Goal: Find specific page/section: Find specific page/section

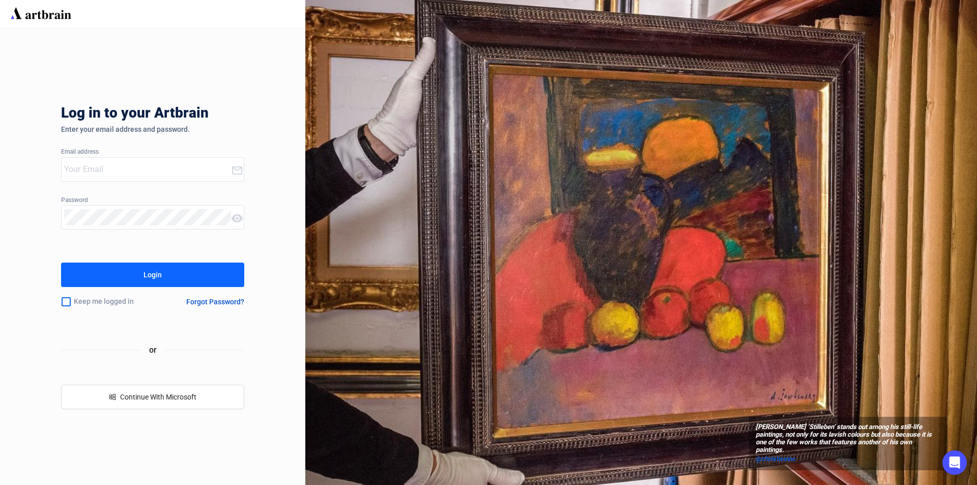
type input "[EMAIL_ADDRESS][DOMAIN_NAME]"
click at [120, 277] on button "Login" at bounding box center [152, 275] width 183 height 24
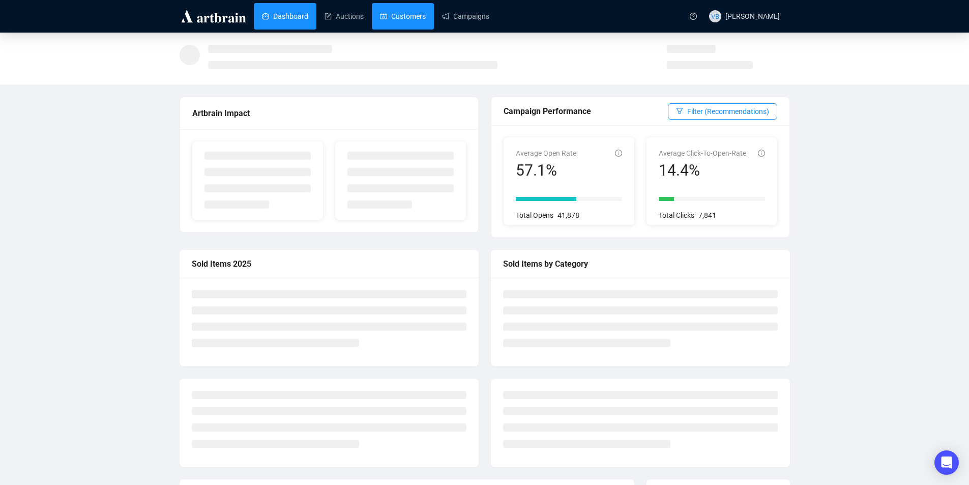
click at [412, 17] on link "Customers" at bounding box center [403, 16] width 46 height 26
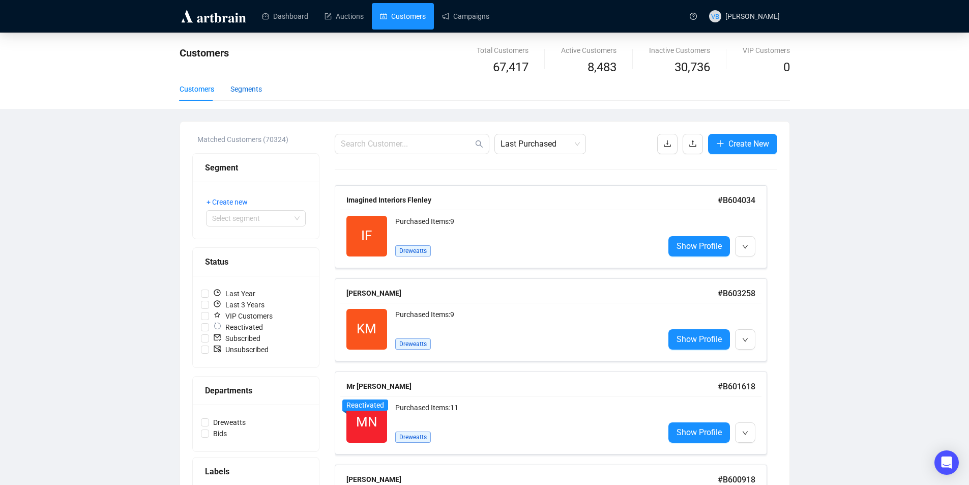
click at [246, 88] on div "Segments" at bounding box center [247, 88] width 32 height 11
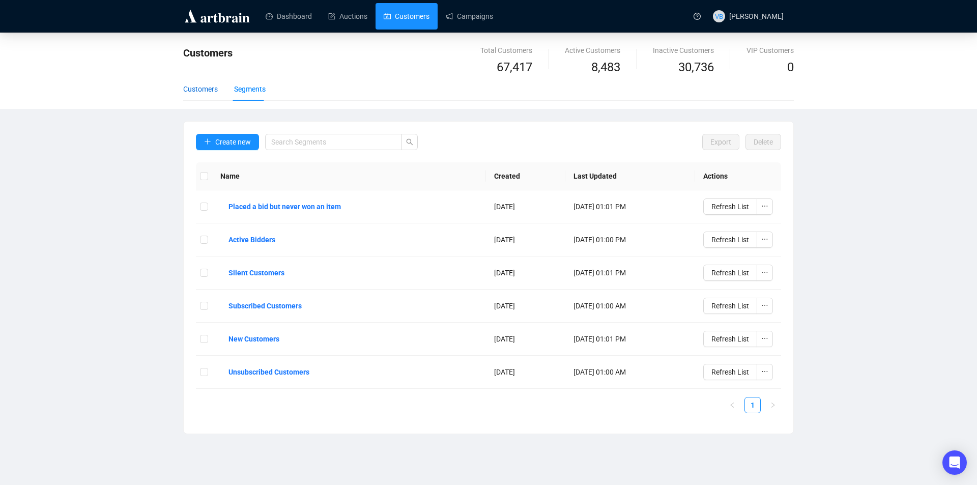
click at [201, 91] on div "Customers" at bounding box center [200, 88] width 35 height 11
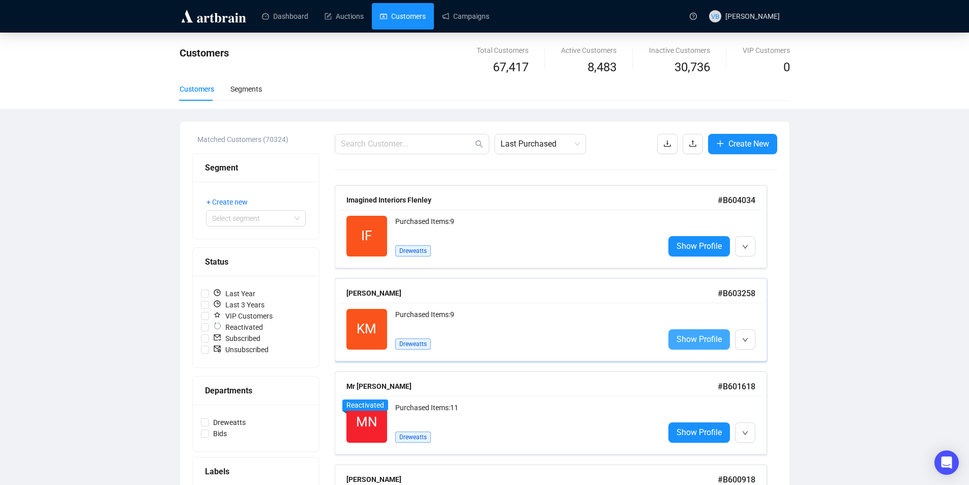
click at [690, 342] on span "Show Profile" at bounding box center [699, 339] width 45 height 13
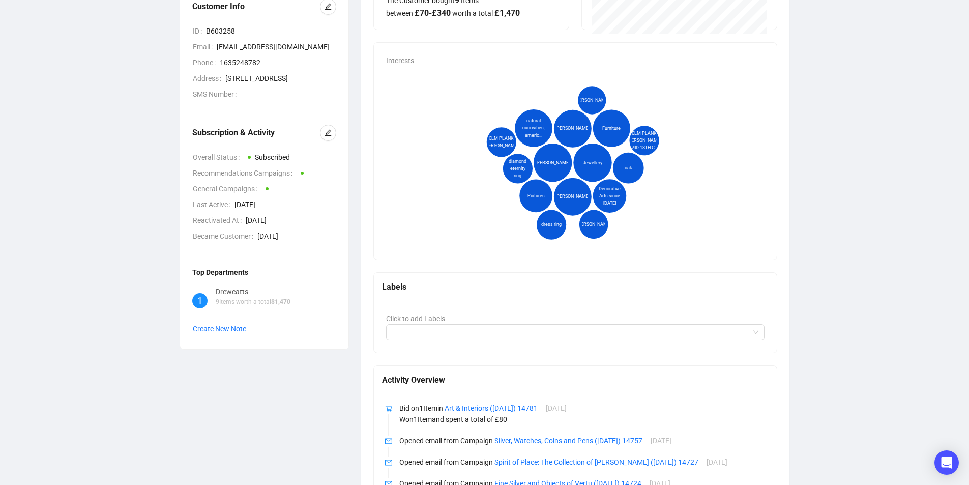
scroll to position [51, 0]
